Goal: Task Accomplishment & Management: Complete application form

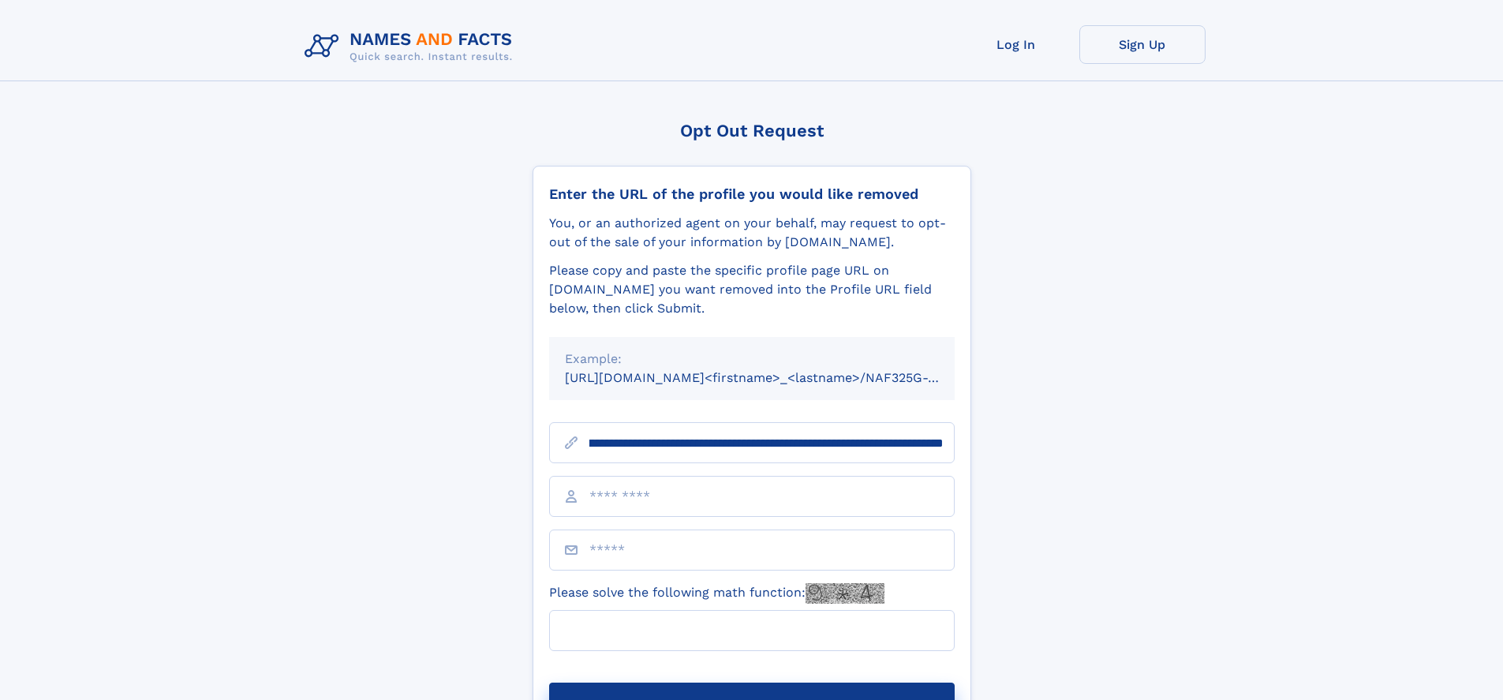
scroll to position [0, 195]
type input "**********"
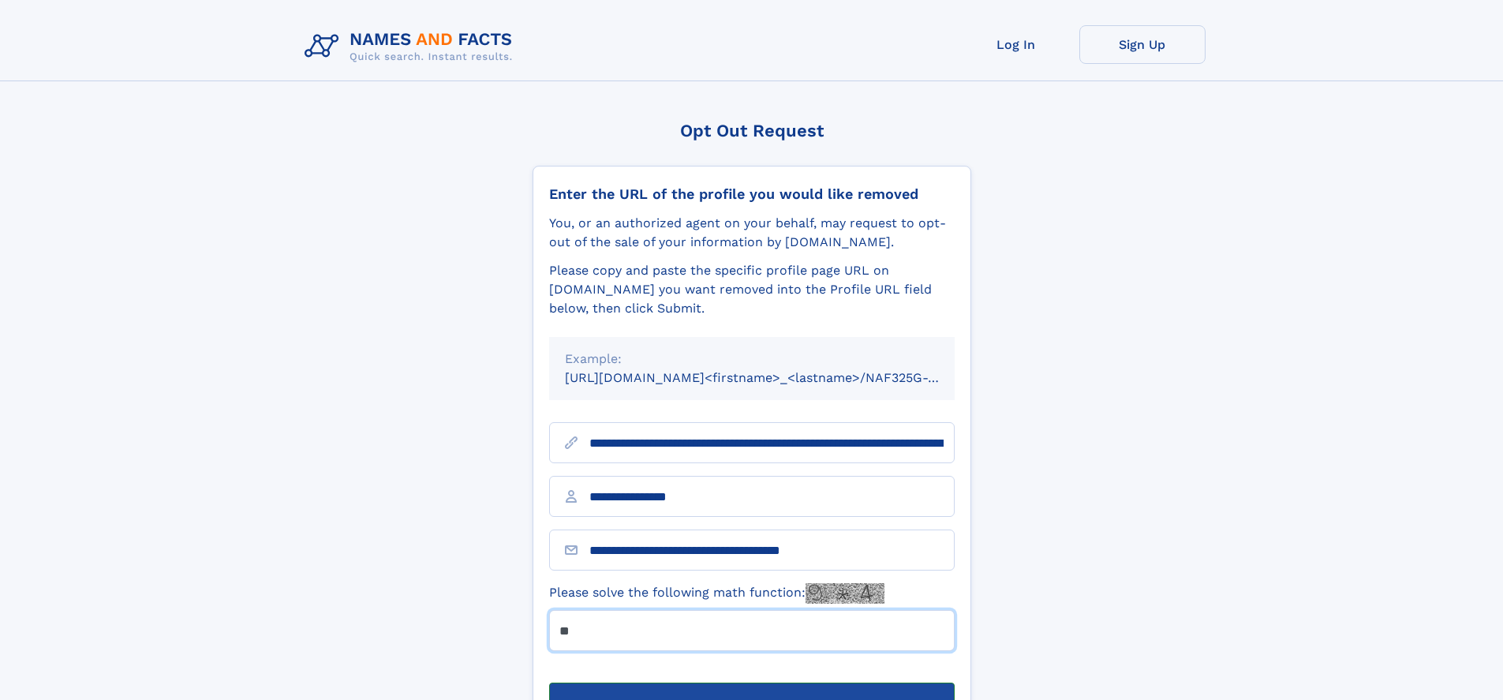
type input "**"
click at [751, 682] on button "Submit Opt Out Request" at bounding box center [751, 707] width 405 height 50
